Goal: Task Accomplishment & Management: Manage account settings

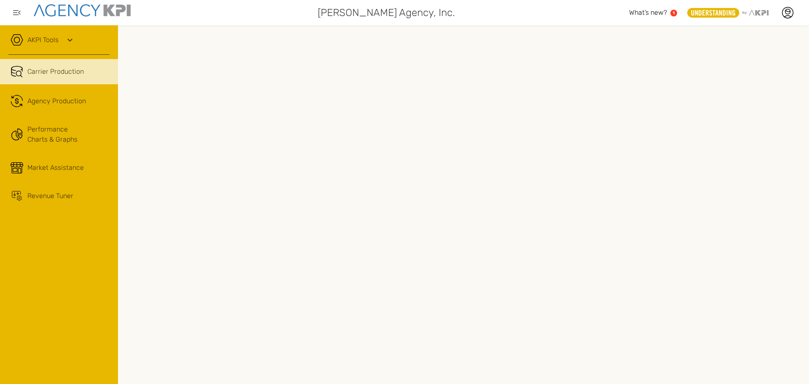
click at [70, 38] on icon at bounding box center [70, 40] width 10 height 10
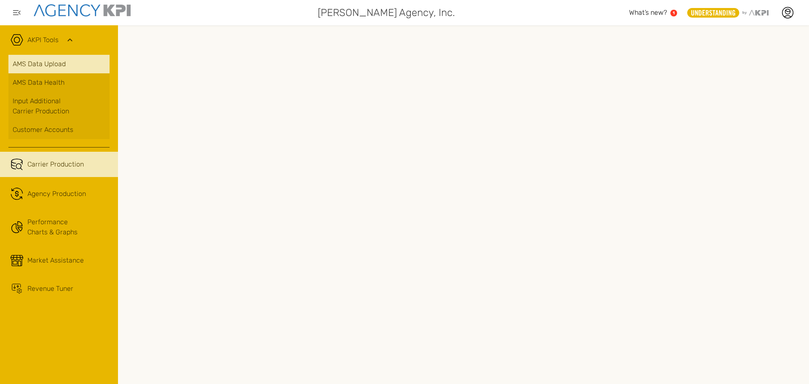
click at [58, 60] on link "AMS Data Upload" at bounding box center [58, 64] width 101 height 19
click at [789, 11] on icon at bounding box center [787, 10] width 5 height 1
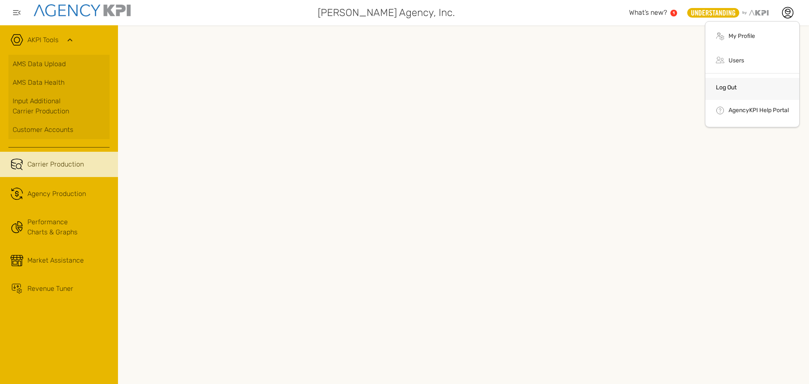
click at [730, 86] on link "Log Out" at bounding box center [726, 87] width 21 height 7
